Goal: Task Accomplishment & Management: Complete application form

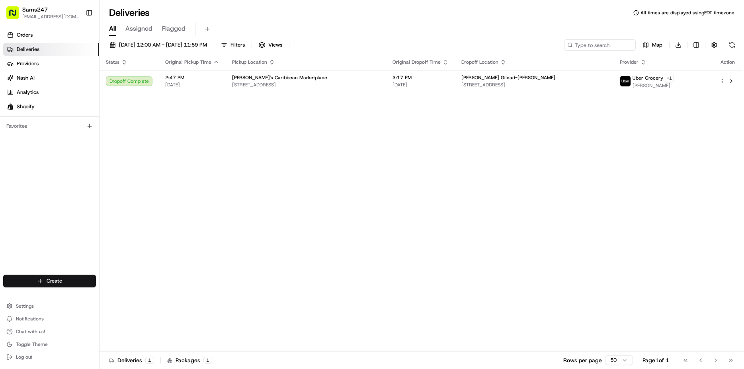
click at [66, 277] on html "Sams247 [EMAIL_ADDRESS][DOMAIN_NAME] Toggle Sidebar Orders Deliveries Providers…" at bounding box center [372, 184] width 744 height 369
click at [142, 298] on link "Delivery" at bounding box center [143, 295] width 89 height 14
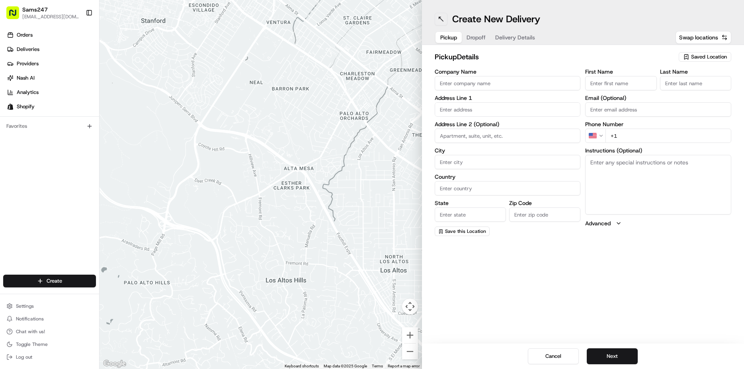
click at [441, 18] on button at bounding box center [440, 19] width 13 height 13
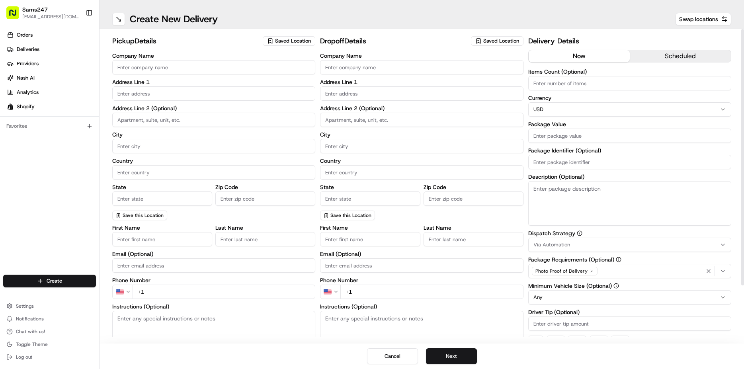
click at [202, 70] on input "Company Name" at bounding box center [213, 67] width 203 height 14
click at [300, 36] on button "Saved Location" at bounding box center [289, 40] width 53 height 11
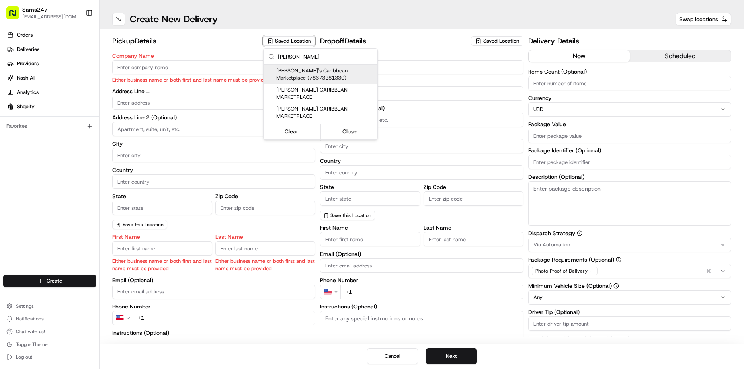
type input "[PERSON_NAME]"
click at [344, 69] on span "[PERSON_NAME]'s Caribbean Marketplace (78673281330)" at bounding box center [325, 74] width 98 height 14
type input "[PERSON_NAME]'s Caribbean Marketplace"
type input "[STREET_ADDRESS]"
type input "[GEOGRAPHIC_DATA]"
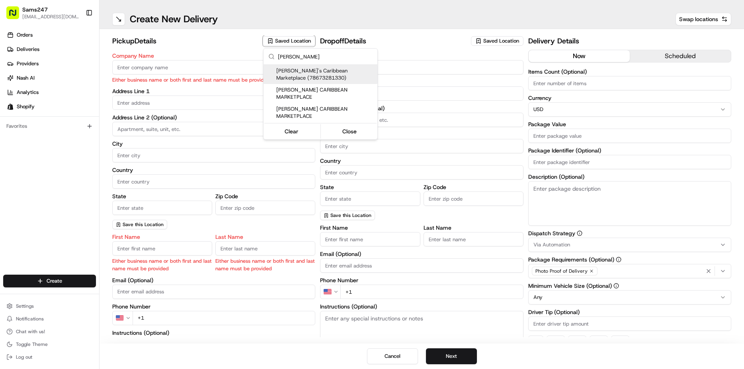
type input "US"
type input "NY"
type input "11552"
type input "[EMAIL_ADDRESS][DOMAIN_NAME]"
type input "[PHONE_NUMBER]"
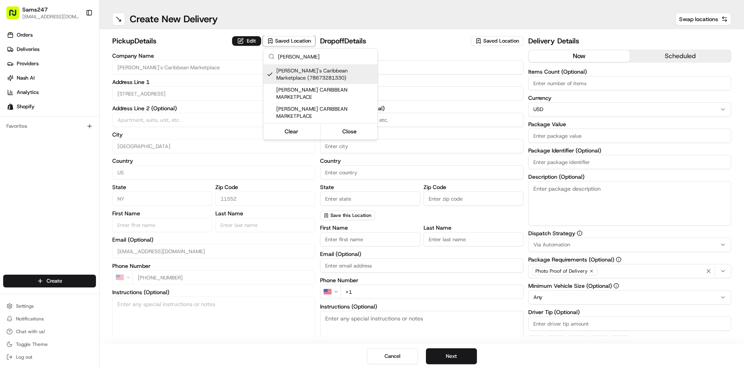
click at [425, 63] on html "Sams247 [EMAIL_ADDRESS][DOMAIN_NAME] Toggle Sidebar Orders Deliveries Providers…" at bounding box center [372, 184] width 744 height 369
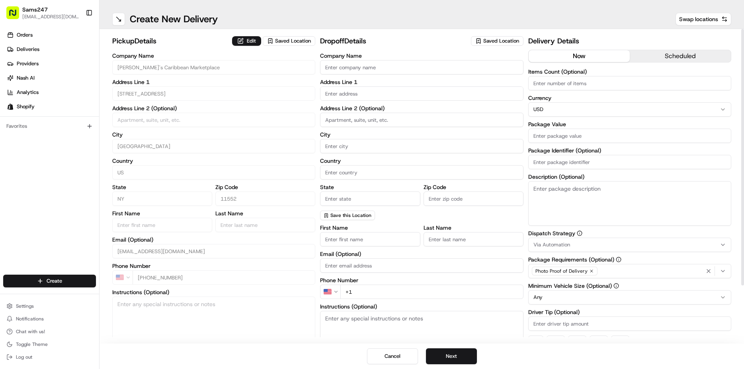
click at [497, 34] on div "pickup Details Edit Saved Location Company Name [PERSON_NAME]'s Caribbean Marke…" at bounding box center [421, 186] width 644 height 314
click at [497, 36] on button "Saved Location" at bounding box center [497, 40] width 53 height 11
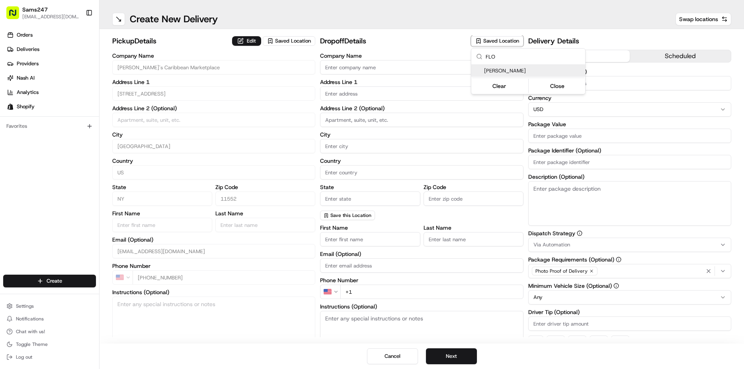
type input "FLO"
click at [536, 67] on span "[PERSON_NAME]" at bounding box center [533, 70] width 98 height 7
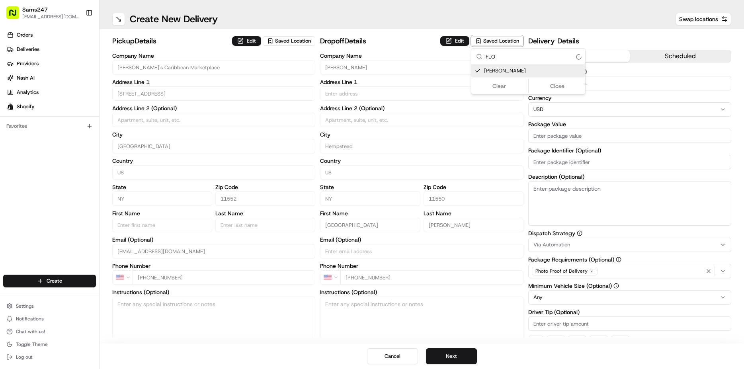
type input "[PERSON_NAME]"
type input "Hempstead"
type input "US"
type input "NY"
type input "11550"
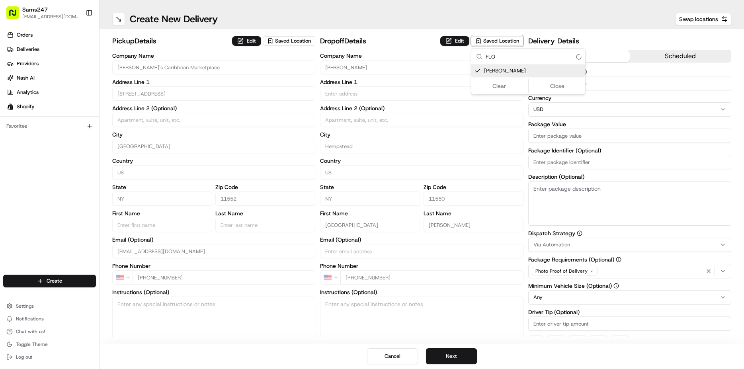
type input "[GEOGRAPHIC_DATA]"
type input "[PERSON_NAME]"
type input "[PHONE_NUMBER]"
type input "[STREET_ADDRESS]"
click at [555, 83] on button "Close" at bounding box center [557, 85] width 55 height 11
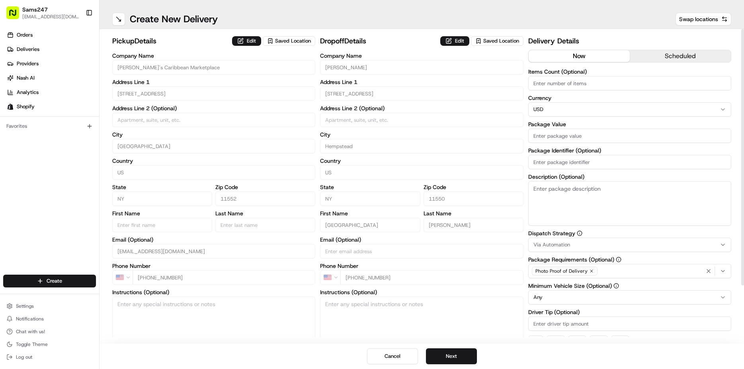
click at [555, 81] on input "Items Count (Optional)" at bounding box center [629, 83] width 203 height 14
type input "1"
click at [573, 160] on input "Package Identifier (Optional)" at bounding box center [629, 162] width 203 height 14
type input "1"
click at [631, 186] on textarea "Description (Optional)" at bounding box center [629, 203] width 203 height 45
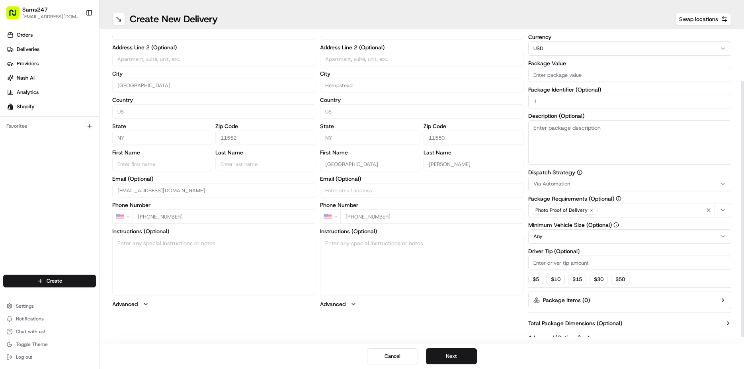
scroll to position [68, 0]
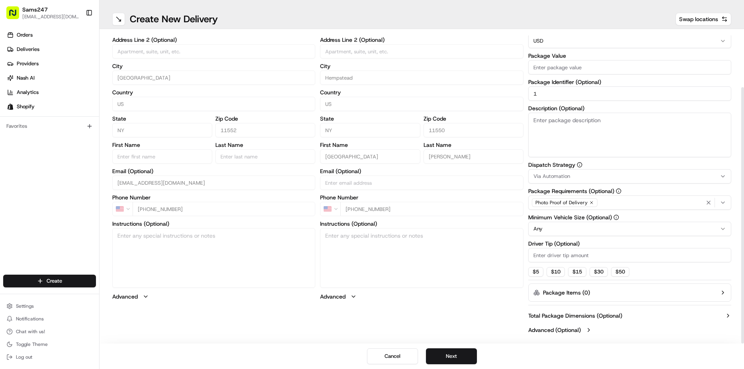
click at [581, 253] on input "Driver Tip (Optional)" at bounding box center [629, 255] width 203 height 14
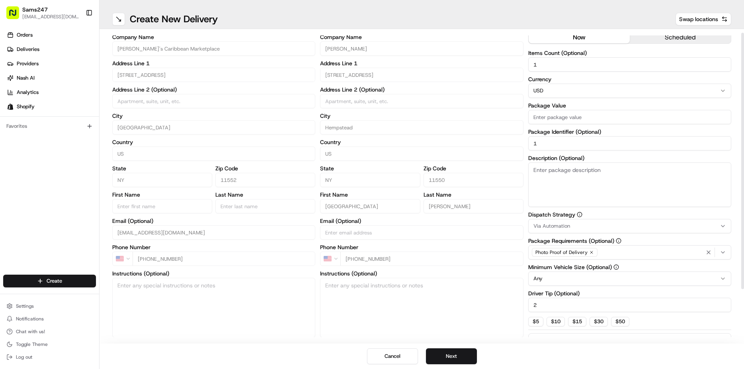
scroll to position [0, 0]
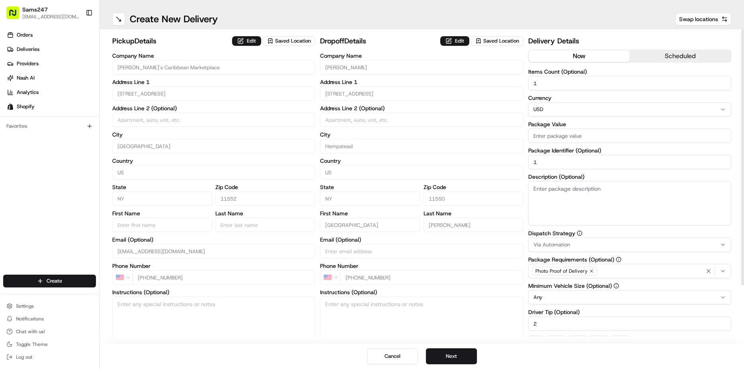
type input "2"
click at [590, 135] on input "Package Value" at bounding box center [629, 136] width 203 height 14
type input "80"
click at [518, 101] on div "Company Name [PERSON_NAME] Address Line 1 83 President St Address Line 2 (Optio…" at bounding box center [421, 129] width 203 height 153
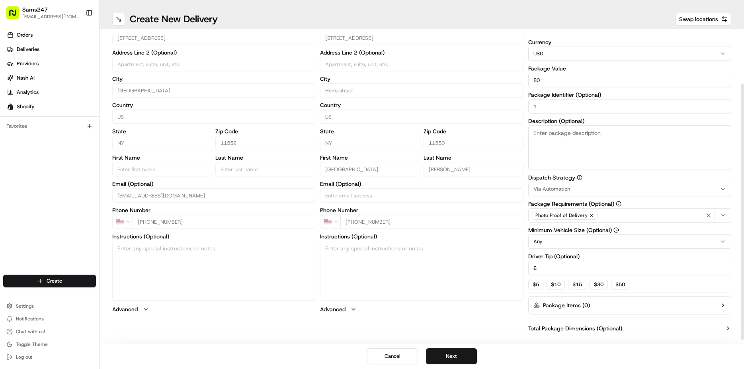
scroll to position [68, 0]
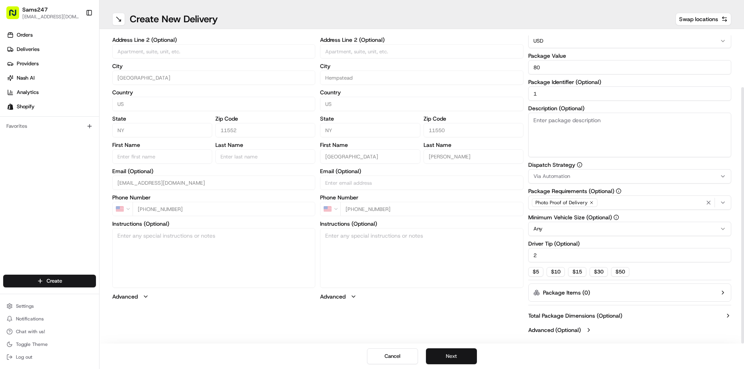
click at [456, 351] on button "Next" at bounding box center [451, 356] width 51 height 16
click at [448, 354] on button "Next" at bounding box center [451, 356] width 51 height 16
click at [458, 350] on button "Submit" at bounding box center [451, 356] width 51 height 16
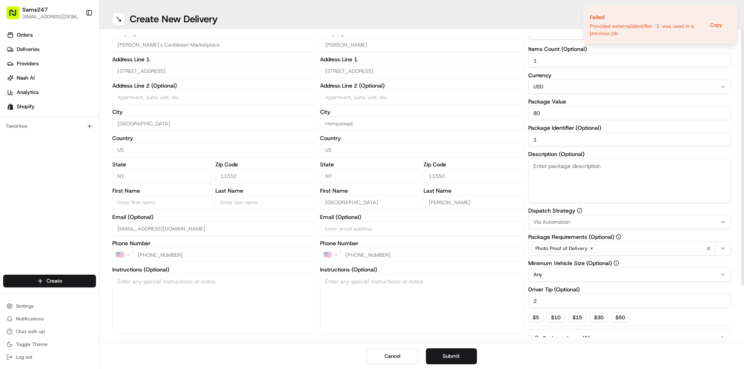
scroll to position [0, 0]
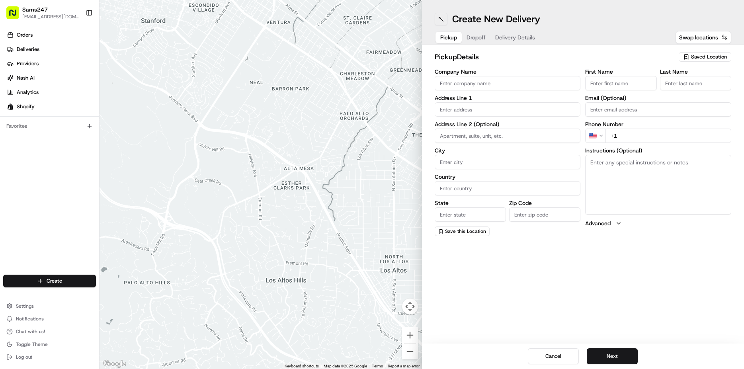
click at [435, 20] on button at bounding box center [440, 19] width 13 height 13
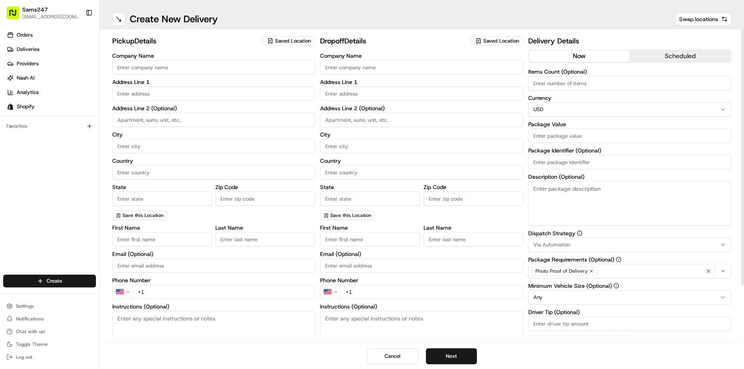
click at [302, 37] on div "Saved Location" at bounding box center [289, 41] width 53 height 10
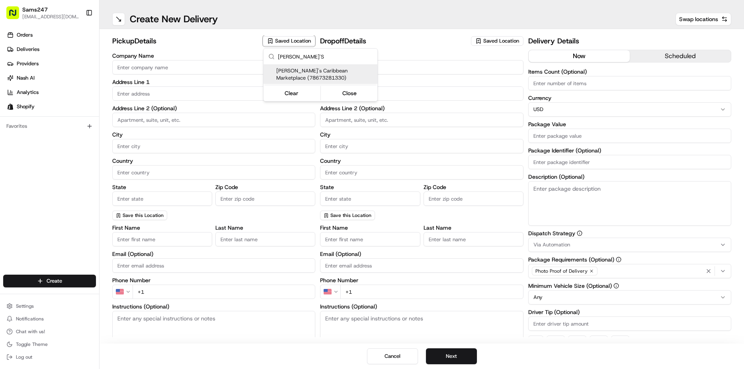
type input "SAM'S"
click at [345, 74] on span "[PERSON_NAME]'s Caribbean Marketplace (78673281330)" at bounding box center [325, 74] width 98 height 14
type input "[PERSON_NAME]'s Caribbean Marketplace"
type input "[STREET_ADDRESS]"
type input "[GEOGRAPHIC_DATA]"
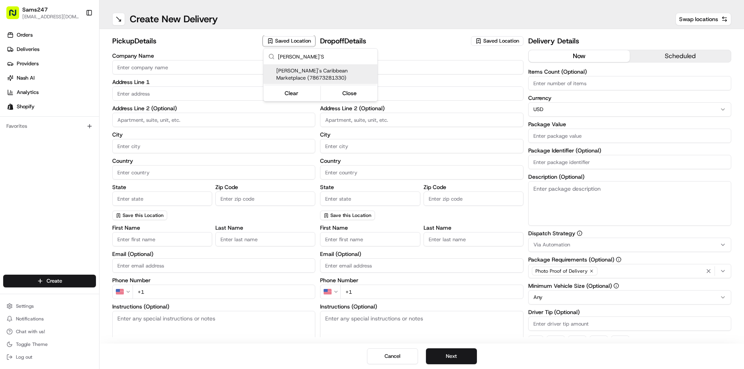
type input "US"
type input "NY"
type input "11552"
type input "[EMAIL_ADDRESS][DOMAIN_NAME]"
type input "[PHONE_NUMBER]"
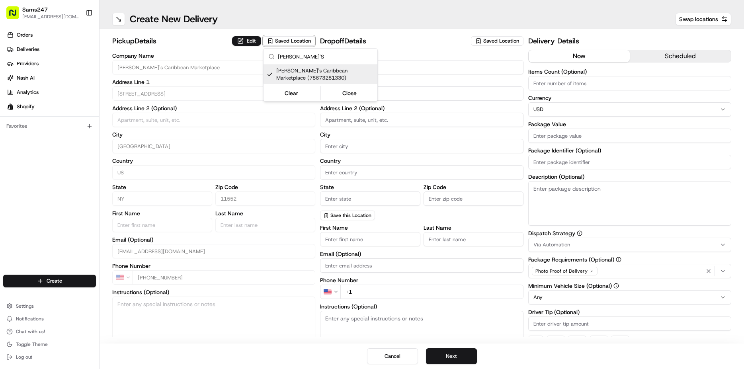
click at [419, 44] on html "Sams247 [EMAIL_ADDRESS][DOMAIN_NAME] Toggle Sidebar Orders Deliveries Providers…" at bounding box center [372, 184] width 744 height 369
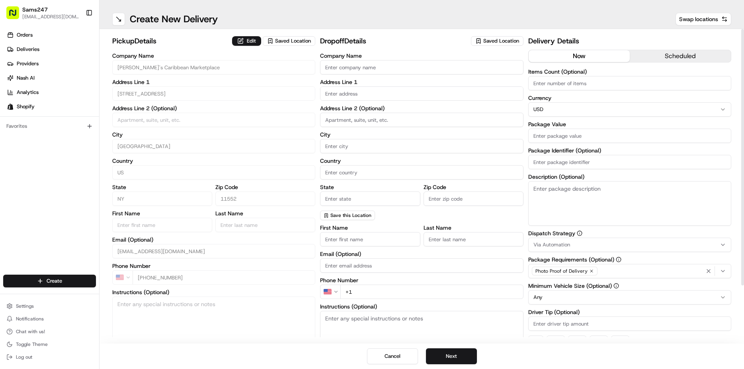
click at [484, 33] on div "pickup Details Edit Saved Location Company Name [PERSON_NAME]'s Caribbean Marke…" at bounding box center [421, 186] width 644 height 314
click at [485, 37] on span "Saved Location" at bounding box center [501, 40] width 36 height 7
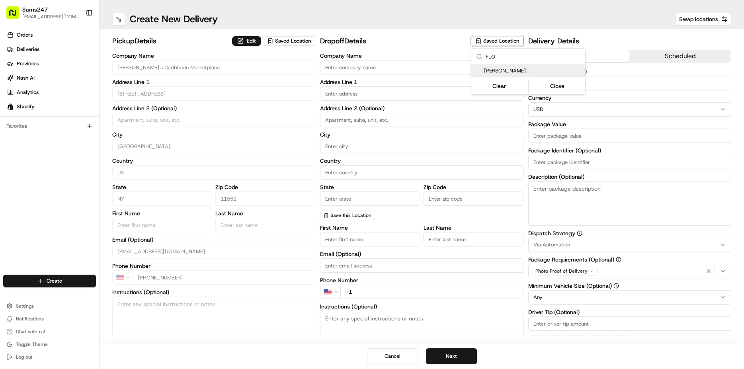
type input "FLO"
click at [545, 68] on span "[PERSON_NAME]" at bounding box center [533, 70] width 98 height 7
type input "[PERSON_NAME]"
type input "[STREET_ADDRESS]"
type input "Hempstead"
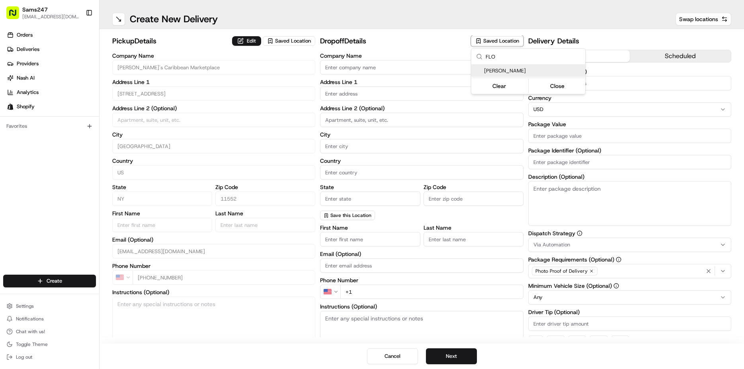
type input "US"
type input "NY"
type input "11550"
type input "[GEOGRAPHIC_DATA]"
type input "[PERSON_NAME]"
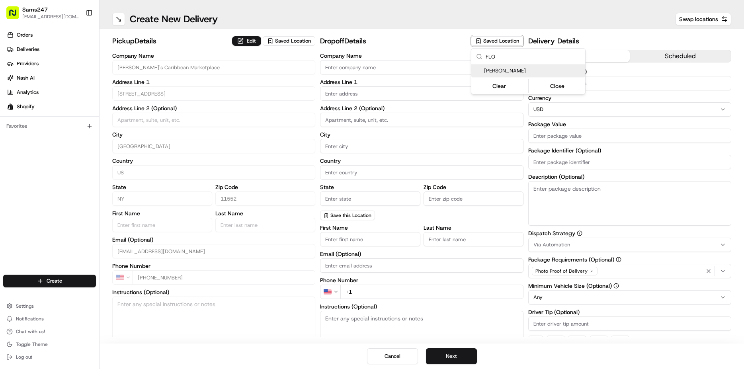
type input "[PHONE_NUMBER]"
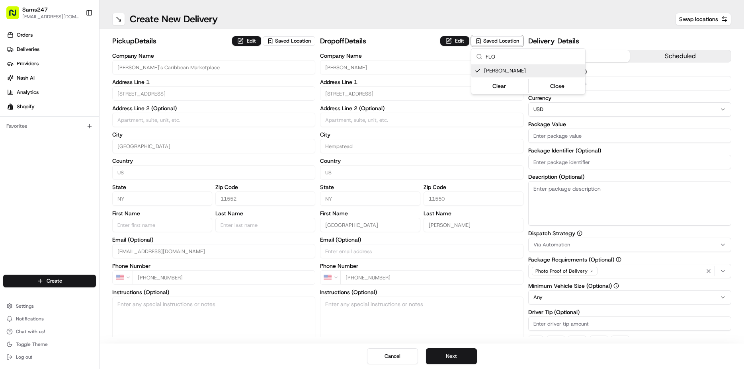
click at [486, 15] on html "Sams247 samscaribmanagement@gmail.com Toggle Sidebar Orders Deliveries Provider…" at bounding box center [372, 184] width 744 height 369
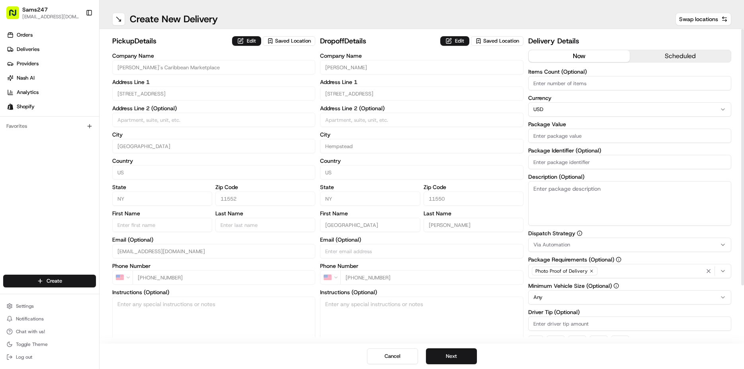
click at [580, 83] on input "Items Count (Optional)" at bounding box center [629, 83] width 203 height 14
type input "1"
click at [591, 138] on input "Package Value" at bounding box center [629, 136] width 203 height 14
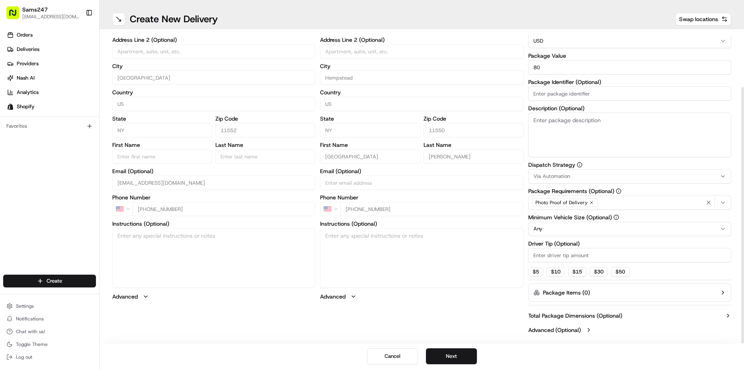
type input "80"
click at [550, 253] on input "Driver Tip (Optional)" at bounding box center [629, 255] width 203 height 14
type input "2"
click at [469, 355] on button "Next" at bounding box center [451, 356] width 51 height 16
click at [448, 353] on button "Next" at bounding box center [451, 356] width 51 height 16
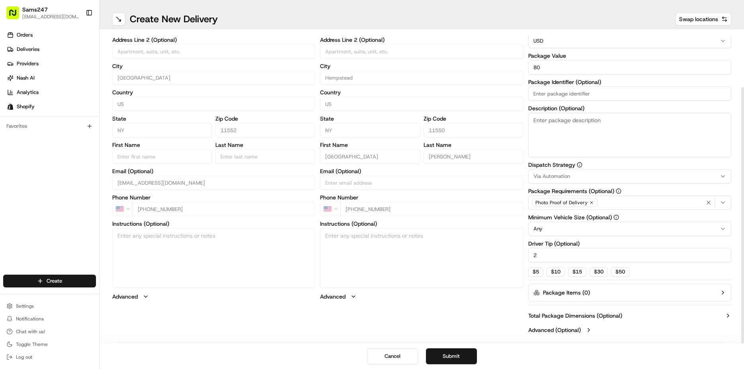
click at [452, 364] on div "Cancel Submit" at bounding box center [421, 355] width 644 height 25
click at [454, 358] on button "Submit" at bounding box center [451, 356] width 51 height 16
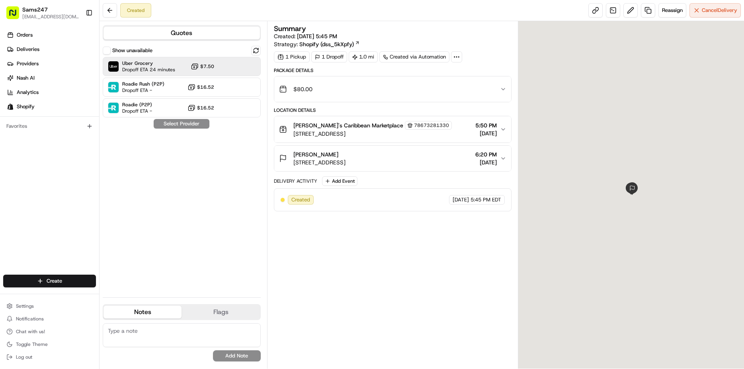
click at [212, 64] on span "$7.50" at bounding box center [207, 66] width 14 height 6
click at [199, 119] on button "Assign Provider" at bounding box center [181, 124] width 56 height 10
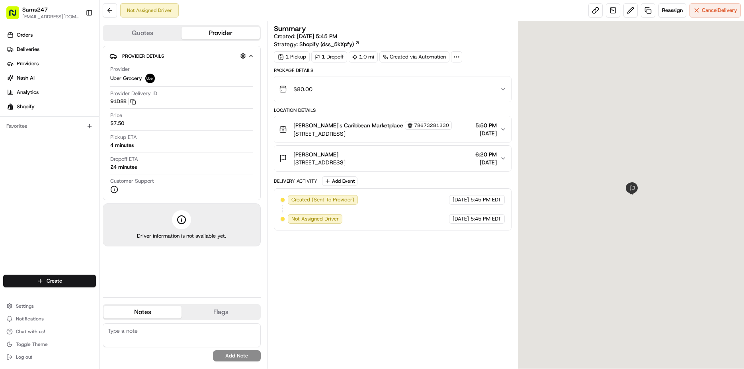
drag, startPoint x: 425, startPoint y: 162, endPoint x: 293, endPoint y: 151, distance: 132.6
click at [293, 151] on div "FLORENCE NELSON 83 President St, Hempstead, NY 11550, USA 6:20 PM 08/16/2025" at bounding box center [389, 158] width 221 height 16
copy div "FLORENCE NELSON 83 President St, Hempstead, NY 11550, USA"
click at [414, 161] on div "FLORENCE NELSON 83 President St, Hempstead, NY 11550, USA 6:20 PM 08/16/2025" at bounding box center [389, 158] width 221 height 16
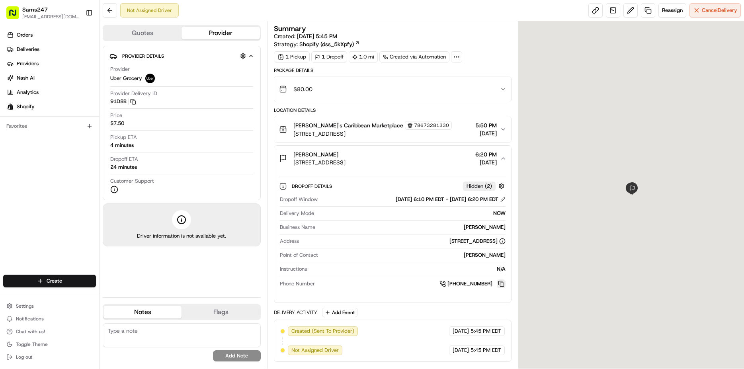
click at [499, 279] on button at bounding box center [501, 283] width 9 height 9
